Goal: Task Accomplishment & Management: Complete application form

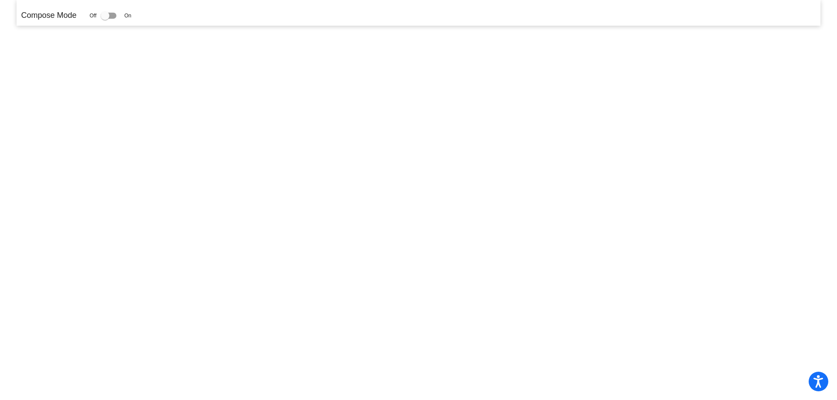
click at [27, 15] on p "Compose Mode" at bounding box center [48, 16] width 55 height 12
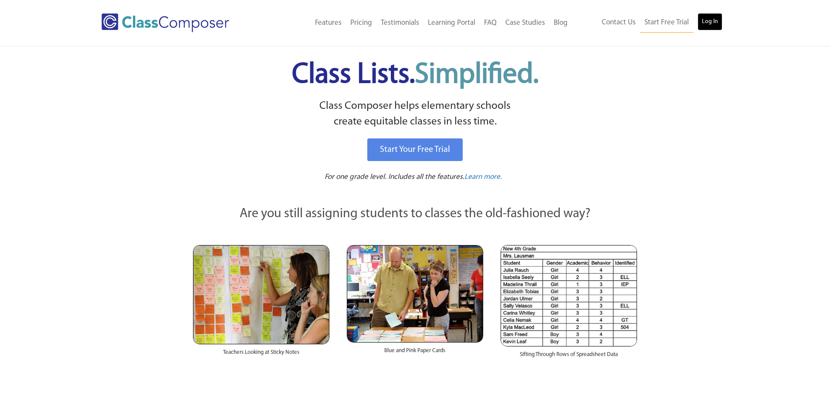
click at [708, 25] on link "Log In" at bounding box center [710, 21] width 25 height 17
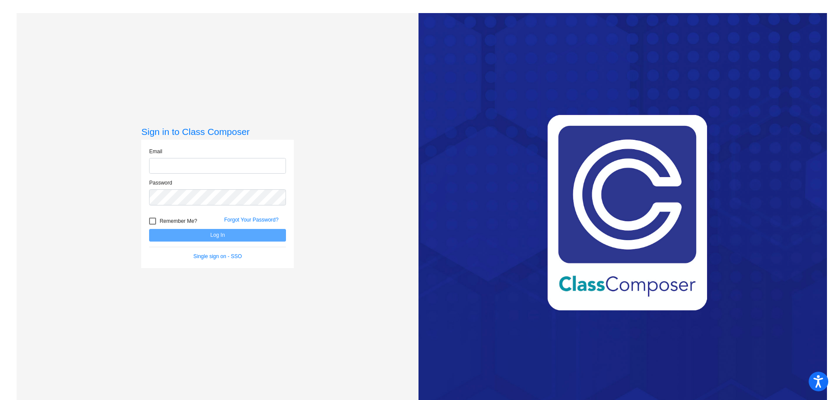
type input "[EMAIL_ADDRESS][DOMAIN_NAME]"
click at [199, 235] on button "Log In" at bounding box center [217, 235] width 137 height 13
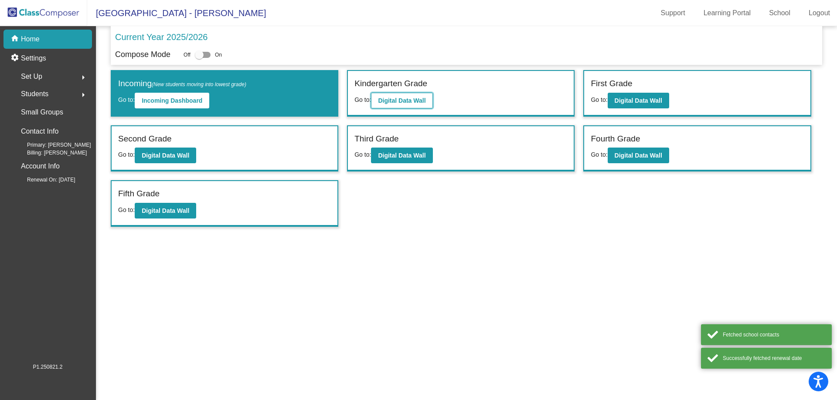
click at [418, 101] on b "Digital Data Wall" at bounding box center [401, 100] width 47 height 7
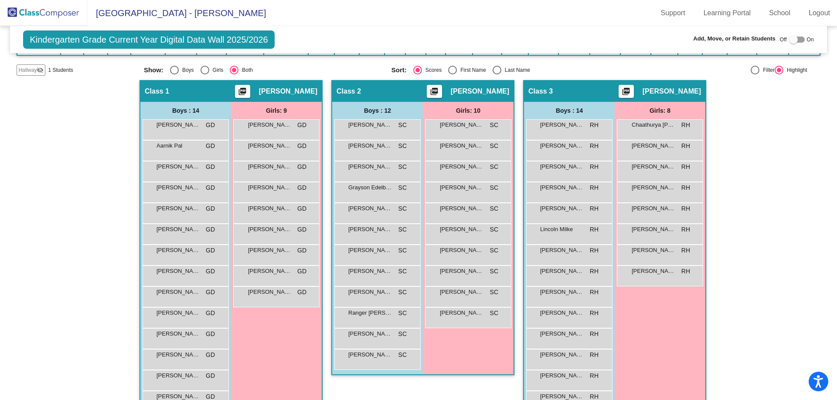
scroll to position [131, 0]
click at [789, 39] on div at bounding box center [793, 39] width 9 height 9
checkbox input "true"
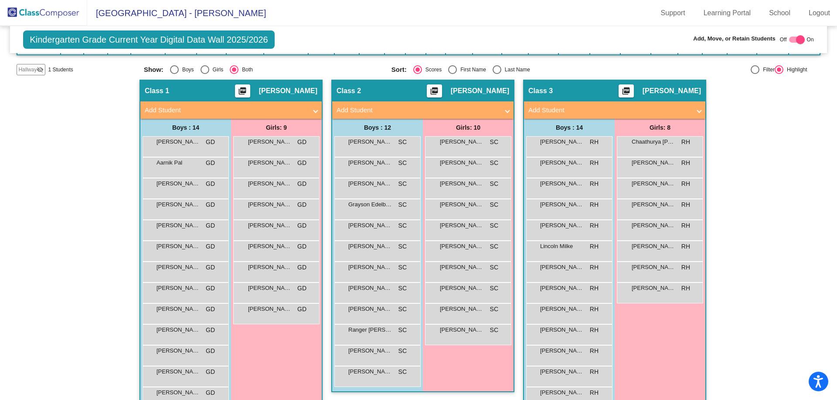
click at [697, 111] on span at bounding box center [698, 110] width 3 height 10
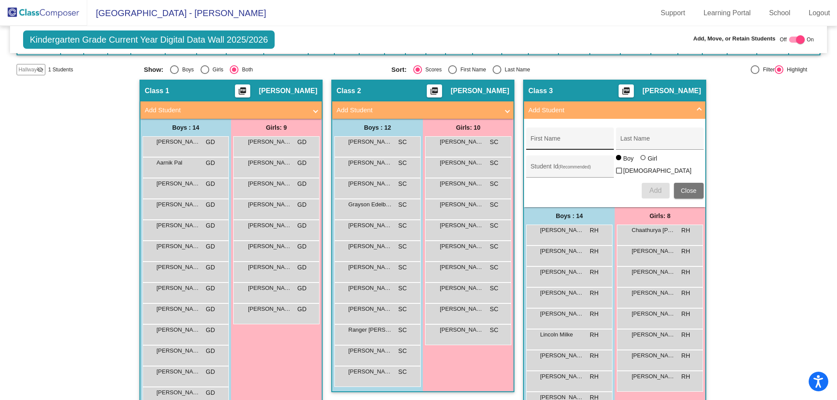
click at [573, 139] on input "First Name" at bounding box center [569, 142] width 78 height 7
type input "[PERSON_NAME]"
click at [649, 188] on span "Add" at bounding box center [655, 190] width 12 height 7
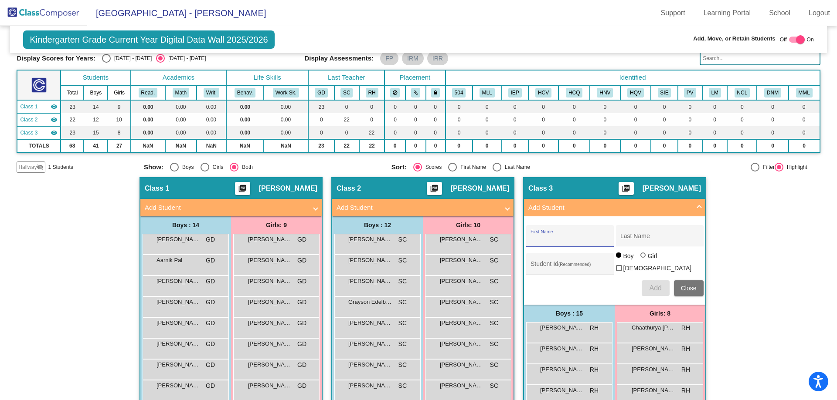
scroll to position [0, 0]
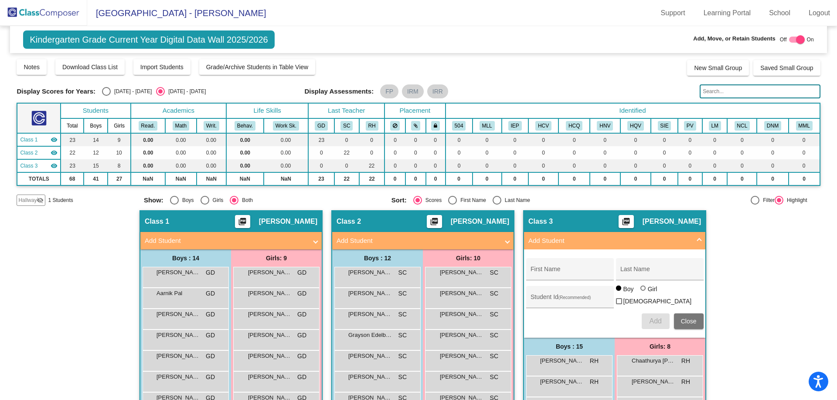
click at [685, 322] on span "Close" at bounding box center [689, 321] width 16 height 7
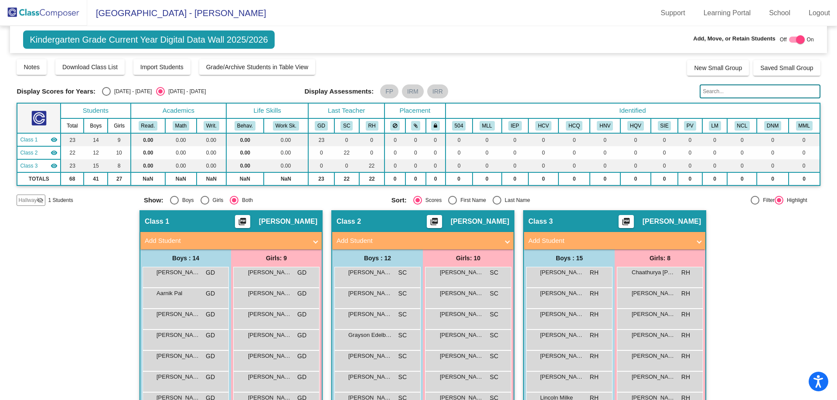
click at [31, 199] on span "Hallway" at bounding box center [27, 201] width 18 height 8
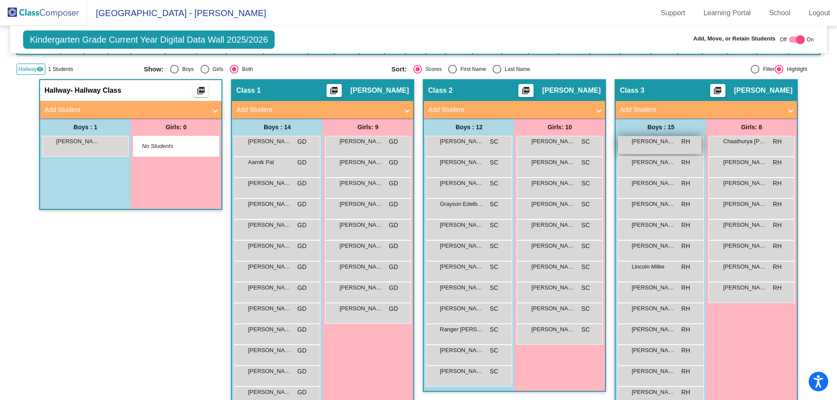
scroll to position [131, 0]
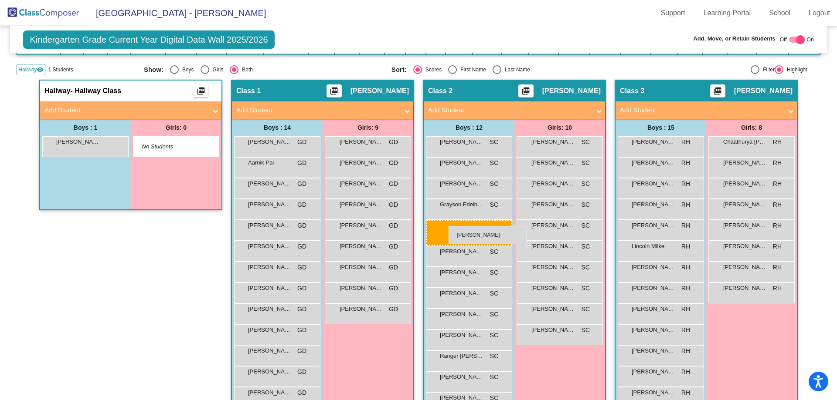
drag, startPoint x: 645, startPoint y: 229, endPoint x: 448, endPoint y: 226, distance: 196.5
